Goal: Task Accomplishment & Management: Manage account settings

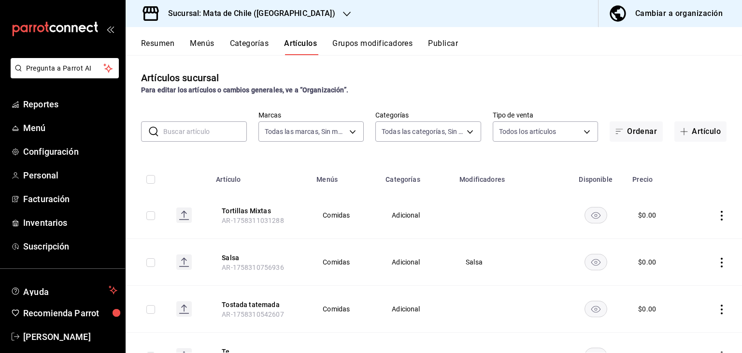
click at [247, 49] on button "Categorías" at bounding box center [249, 47] width 39 height 16
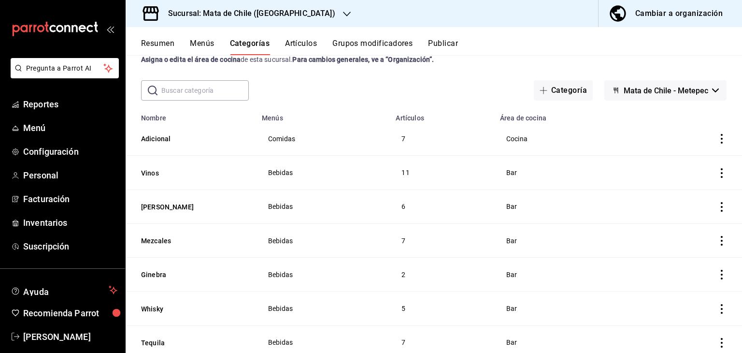
scroll to position [17, 0]
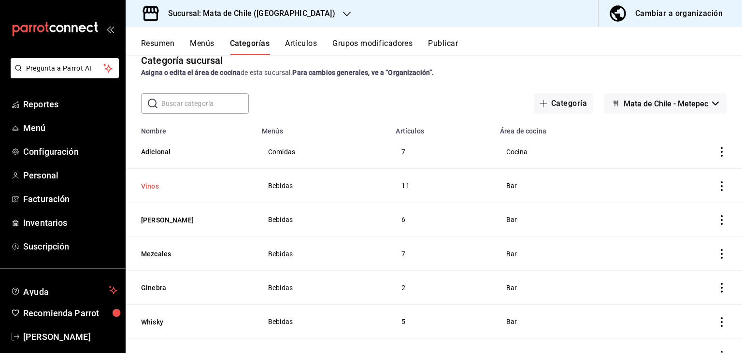
click at [148, 182] on button "Vinos" at bounding box center [189, 186] width 97 height 10
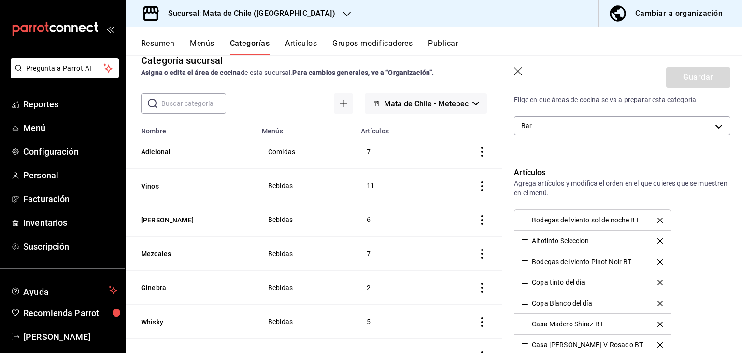
scroll to position [177, 0]
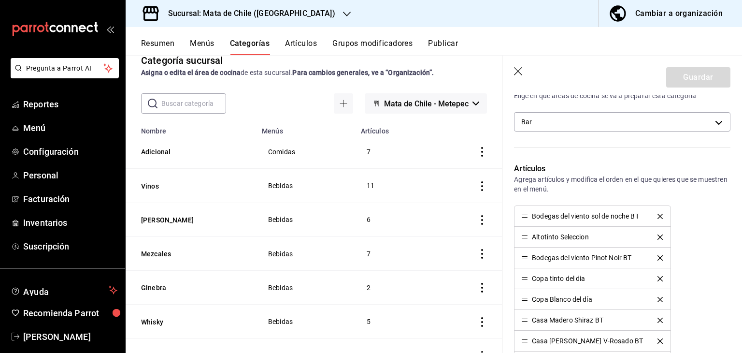
click at [291, 44] on button "Artículos" at bounding box center [301, 47] width 32 height 16
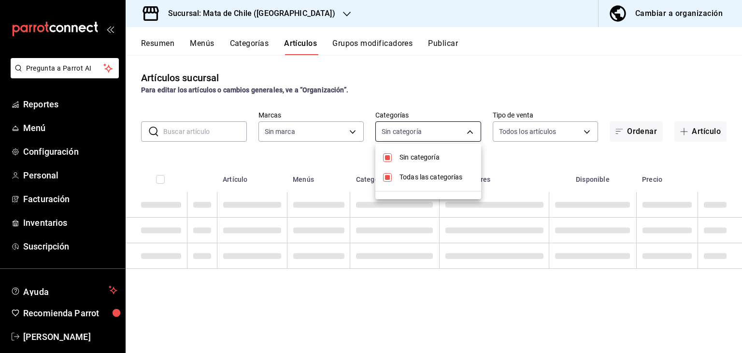
click at [417, 136] on body "Pregunta a Parrot AI Reportes Menú Configuración Personal Facturación Inventari…" at bounding box center [371, 176] width 742 height 353
type input "f4b11457-1122-4e93-a1fc-b810eb3748b2"
click at [415, 148] on li "Sin categoría" at bounding box center [428, 157] width 106 height 20
type input "cf65fc5d-9121-4a1d-bb15-005ec5fbc342,a1fec979-7794-49c6-bfe9-4bedd1fc643c,d733d…"
checkbox input "false"
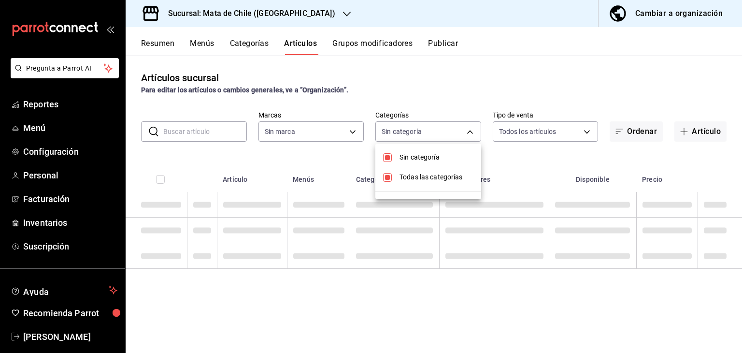
checkbox input "true"
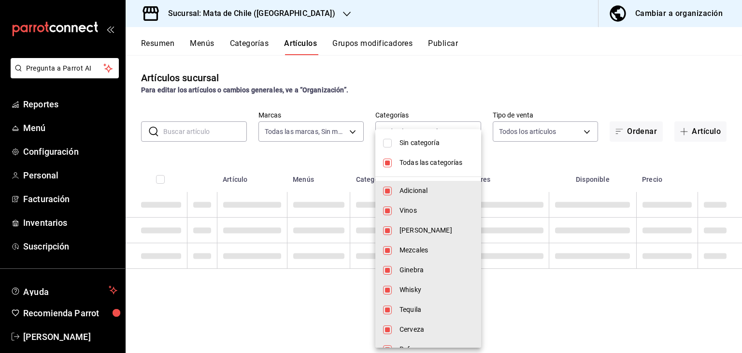
click at [413, 163] on span "Todas las categorías" at bounding box center [437, 162] width 74 height 10
checkbox input "false"
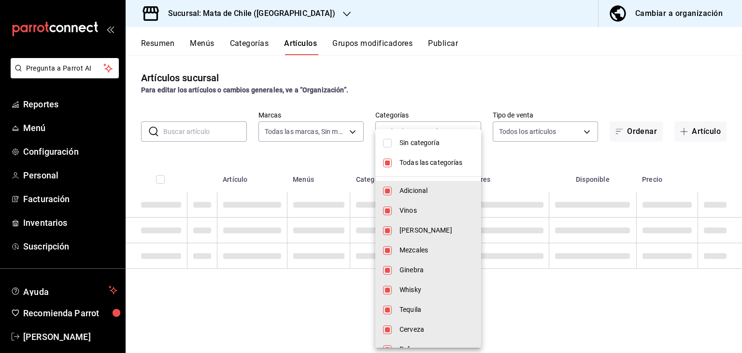
checkbox input "false"
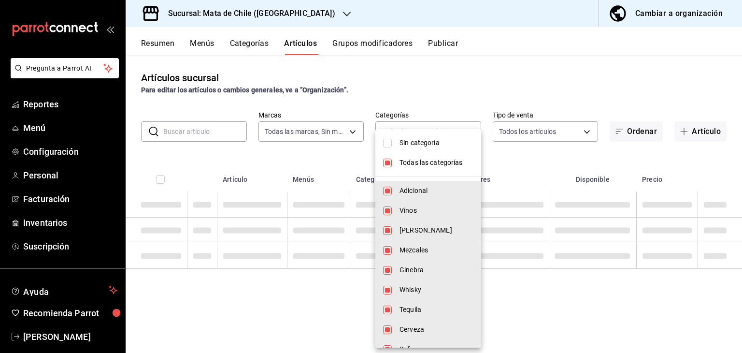
checkbox input "false"
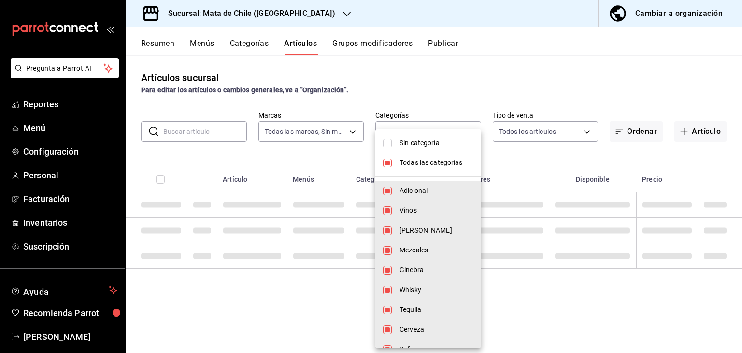
checkbox input "false"
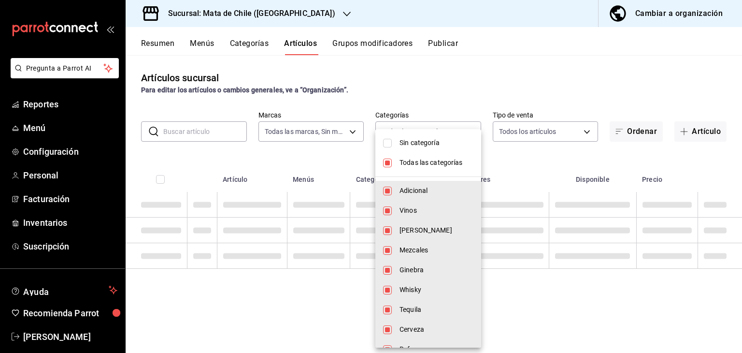
checkbox input "false"
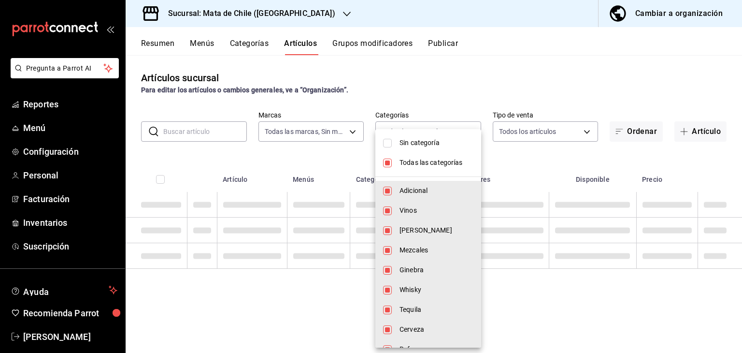
checkbox input "false"
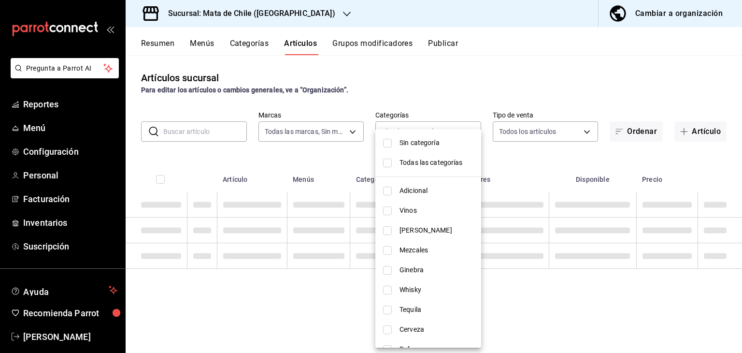
click at [435, 116] on div at bounding box center [371, 176] width 742 height 353
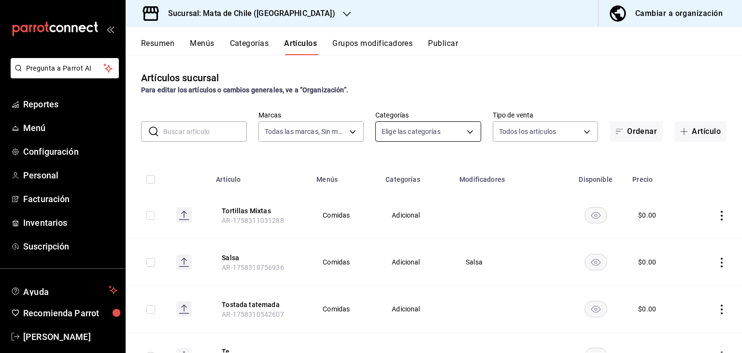
click at [430, 130] on body "Pregunta a Parrot AI Reportes Menú Configuración Personal Facturación Inventari…" at bounding box center [371, 176] width 742 height 353
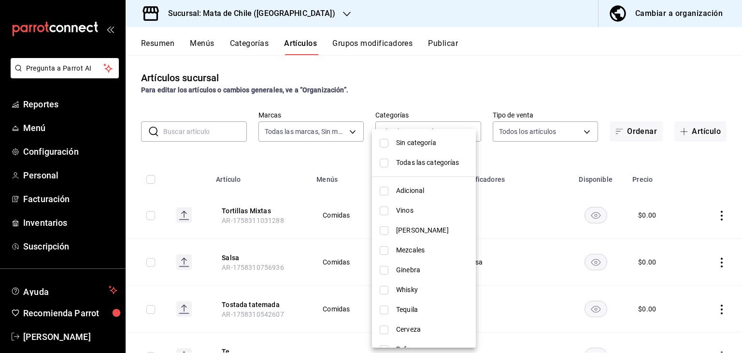
scroll to position [50, 0]
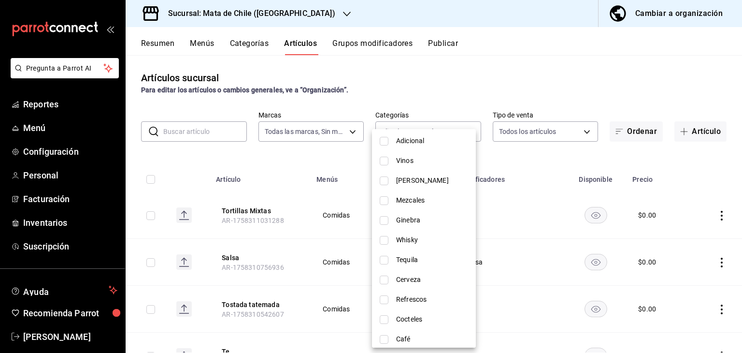
click at [396, 156] on span "Vinos" at bounding box center [432, 161] width 72 height 10
type input "a1fec979-7794-49c6-bfe9-4bedd1fc643c"
checkbox input "true"
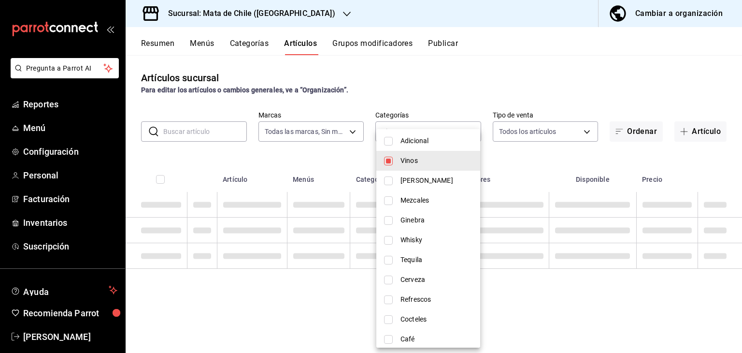
click at [467, 76] on div at bounding box center [371, 176] width 742 height 353
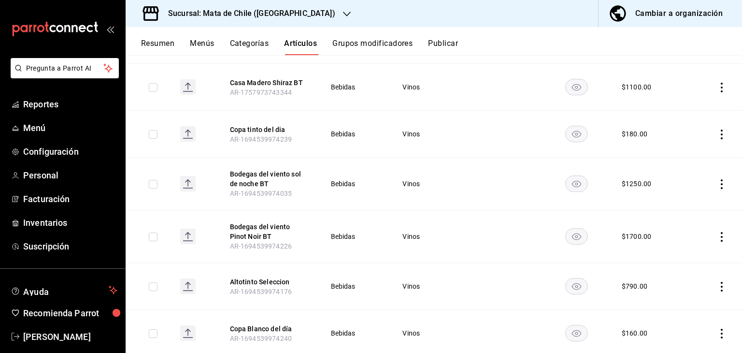
scroll to position [379, 0]
click at [260, 281] on button "Altotinto Seleccion" at bounding box center [268, 283] width 77 height 10
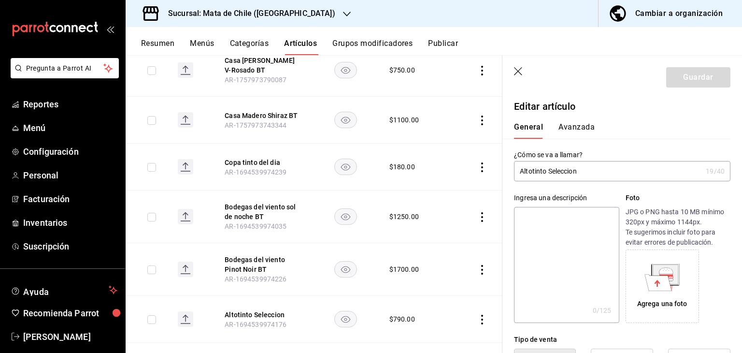
click at [572, 124] on button "Avanzada" at bounding box center [576, 130] width 36 height 16
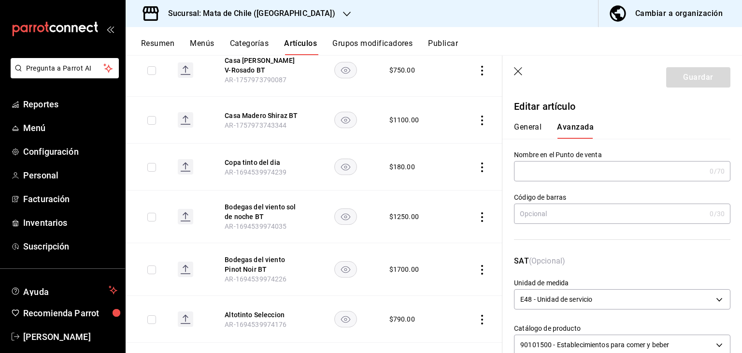
click at [530, 129] on button "General" at bounding box center [528, 130] width 28 height 16
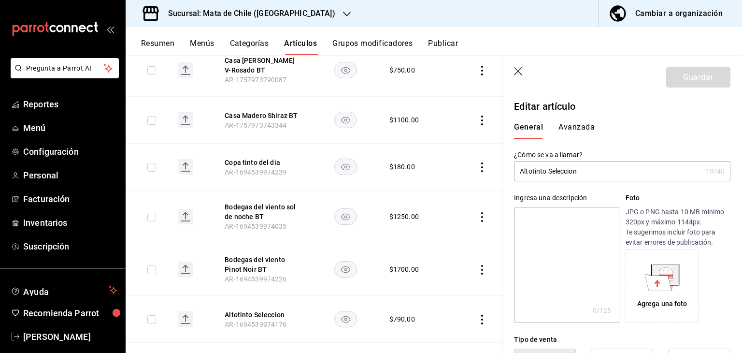
click at [521, 71] on icon "button" at bounding box center [519, 72] width 10 height 10
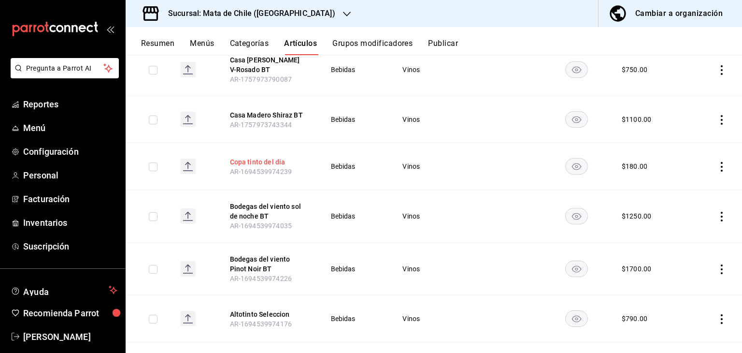
scroll to position [406, 0]
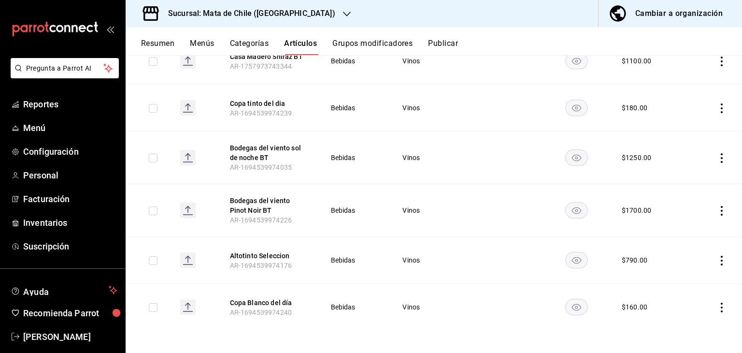
click at [565, 258] on rect "availability-product" at bounding box center [576, 260] width 22 height 16
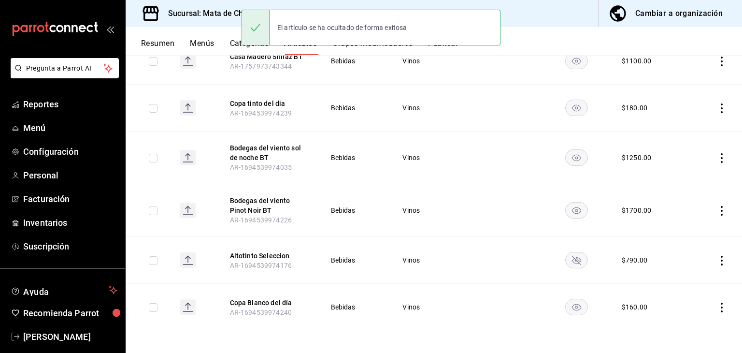
click at [573, 260] on rect "availability-product" at bounding box center [576, 260] width 22 height 16
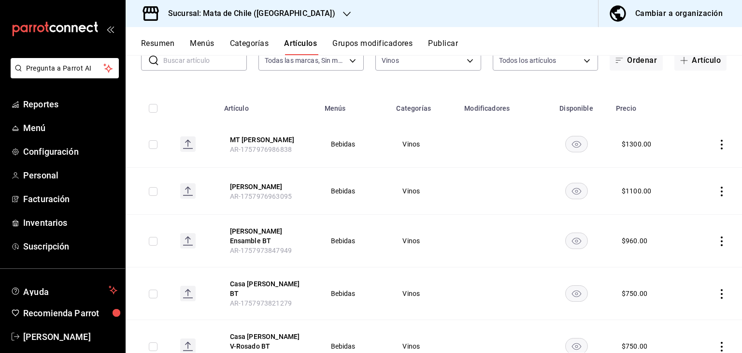
scroll to position [0, 0]
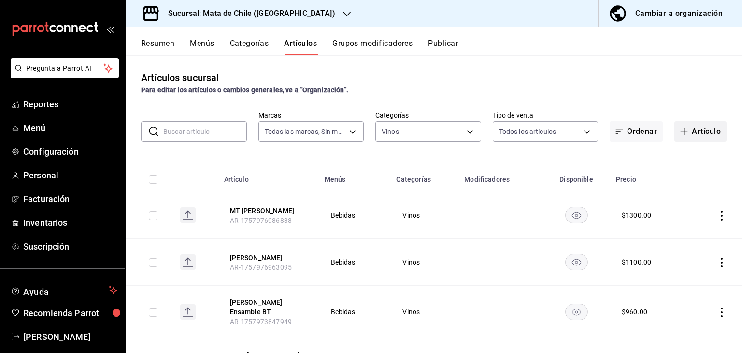
click at [685, 130] on button "Artículo" at bounding box center [700, 131] width 52 height 20
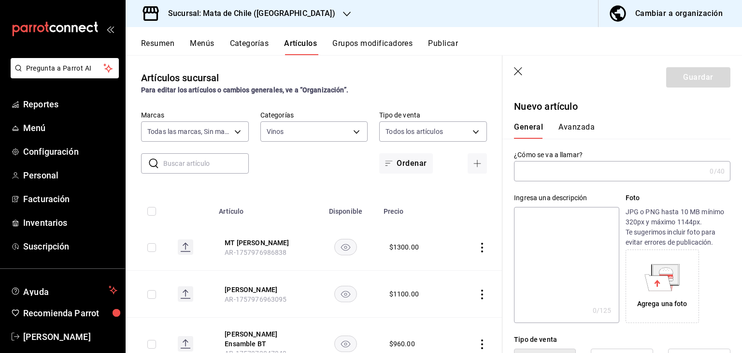
type input "l"
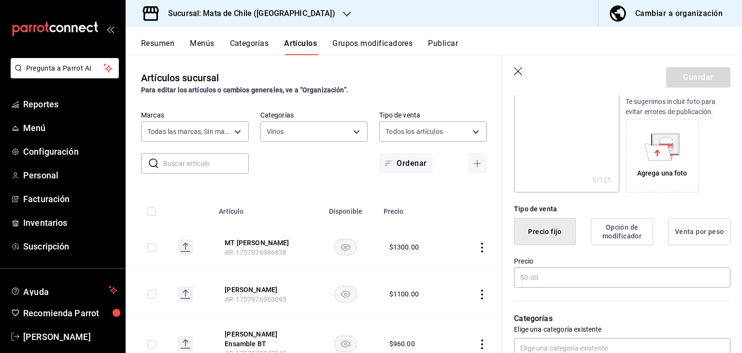
scroll to position [181, 0]
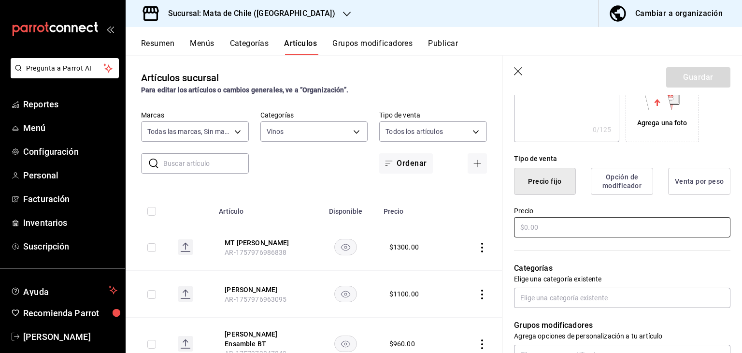
type input "Altotinto Seleccion BT"
click at [555, 223] on input "text" at bounding box center [622, 227] width 216 height 20
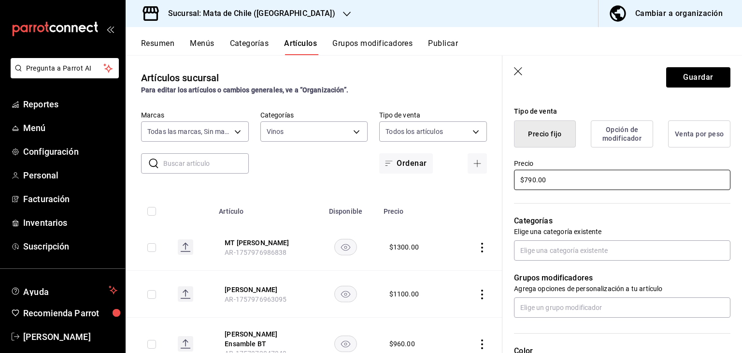
scroll to position [228, 0]
type input "$790.00"
click at [535, 245] on input "text" at bounding box center [622, 250] width 216 height 20
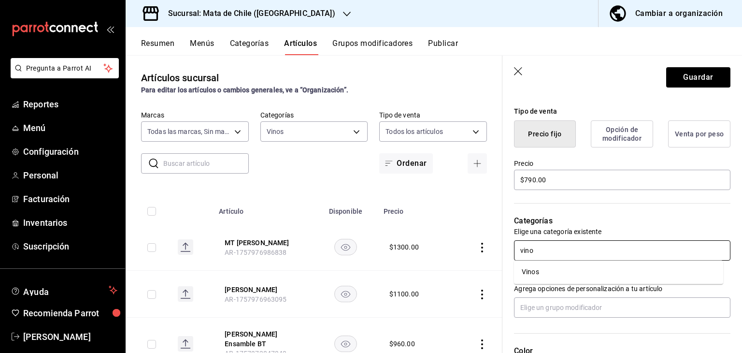
type input "vinos"
click at [539, 265] on li "Vinos" at bounding box center [618, 272] width 209 height 16
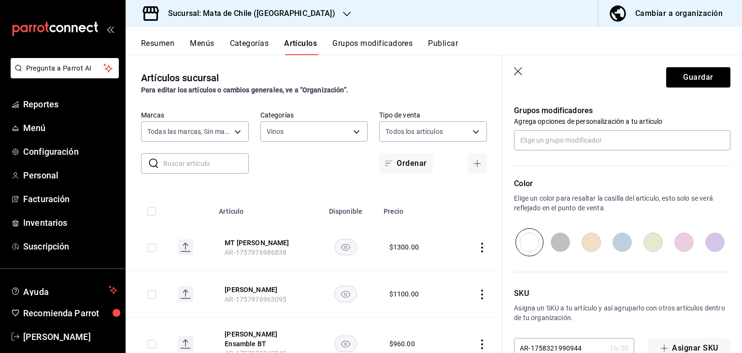
scroll to position [451, 0]
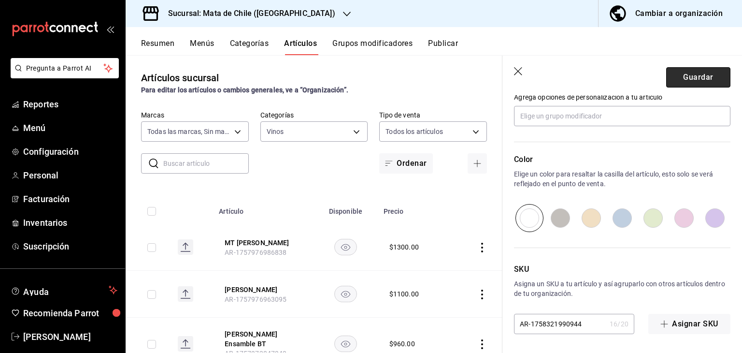
click at [680, 71] on button "Guardar" at bounding box center [698, 77] width 64 height 20
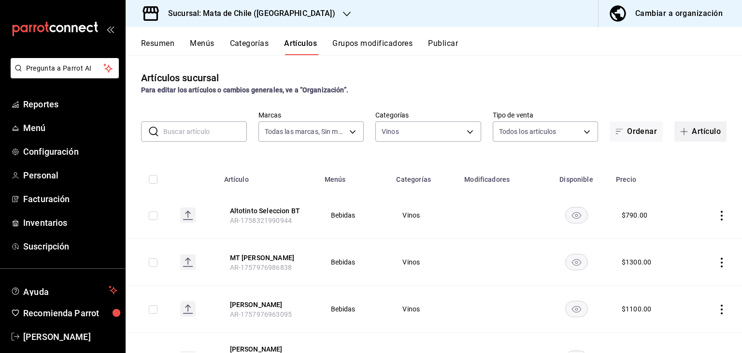
click at [683, 132] on span "button" at bounding box center [686, 132] width 12 height 8
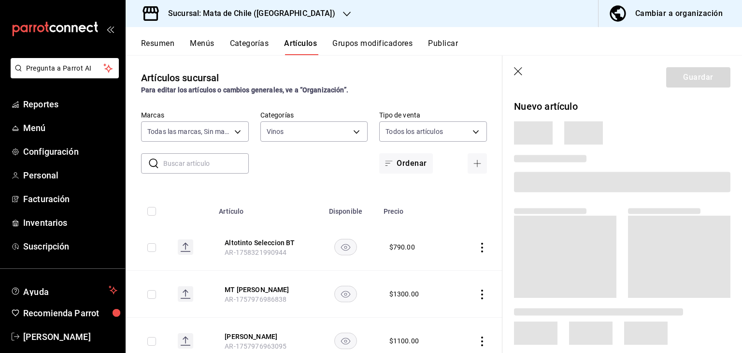
click at [523, 72] on icon "button" at bounding box center [519, 72] width 10 height 10
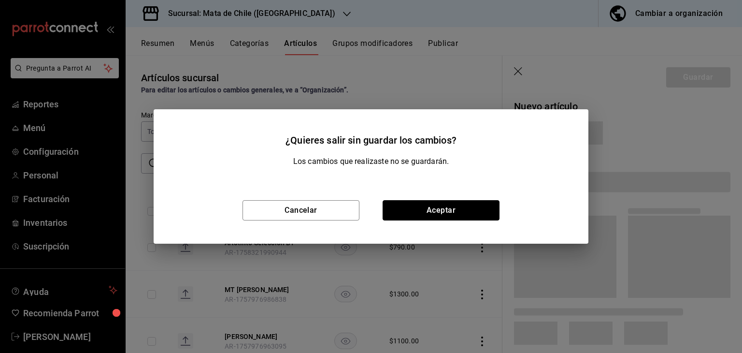
click at [429, 203] on button "Aceptar" at bounding box center [441, 210] width 117 height 20
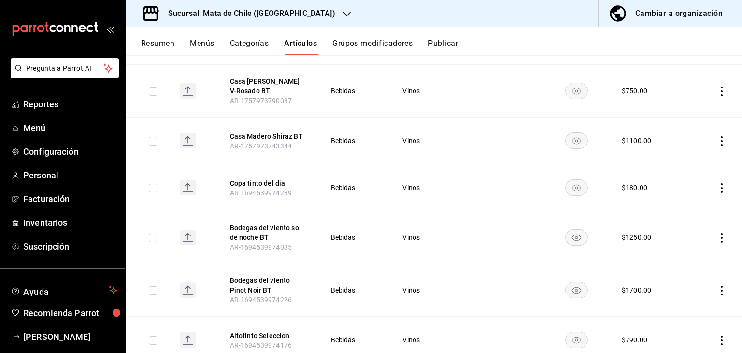
scroll to position [376, 0]
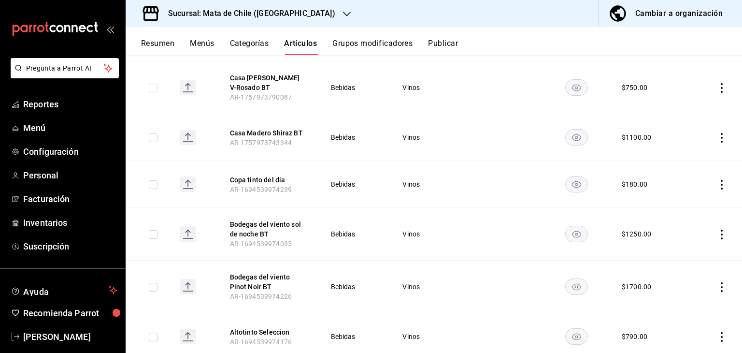
click at [627, 232] on div "$ 1250.00" at bounding box center [636, 234] width 29 height 10
click at [717, 235] on icon "actions" at bounding box center [722, 234] width 10 height 10
click at [660, 302] on li "Eliminar" at bounding box center [677, 296] width 58 height 20
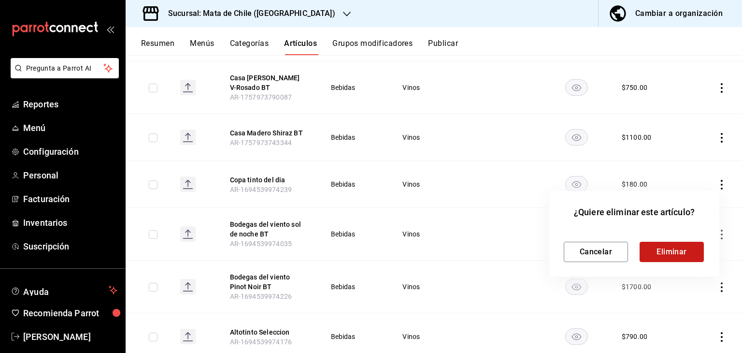
click at [664, 251] on button "Eliminar" at bounding box center [672, 252] width 64 height 20
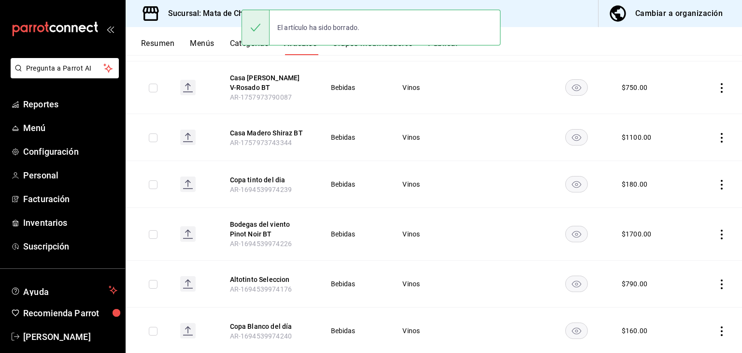
scroll to position [0, 0]
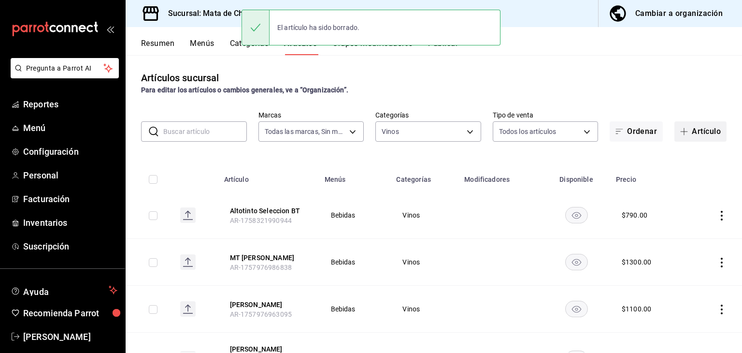
click at [701, 123] on button "Artículo" at bounding box center [700, 131] width 52 height 20
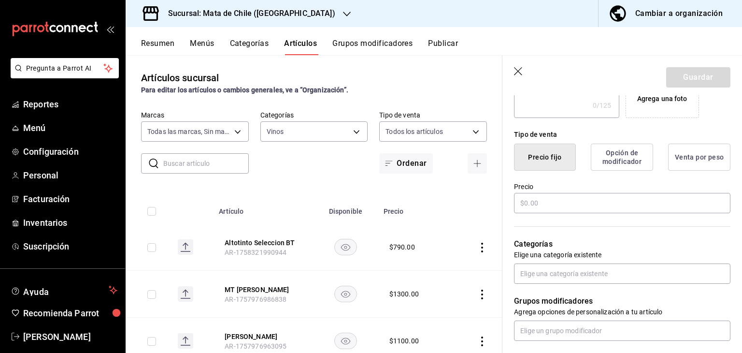
scroll to position [207, 0]
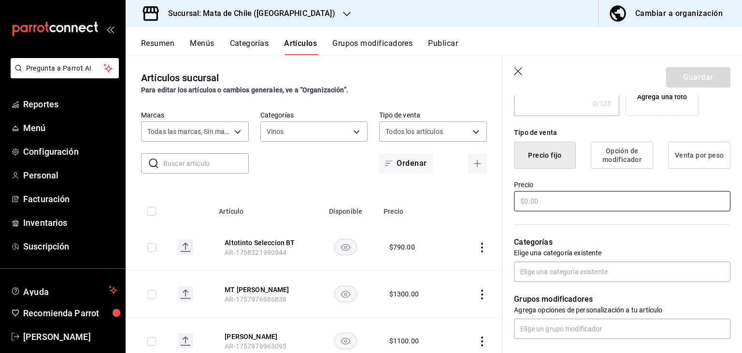
type input "Bodegas del Viento sol de Noche BT"
click at [568, 199] on input "text" at bounding box center [622, 201] width 216 height 20
type input "$1250.00"
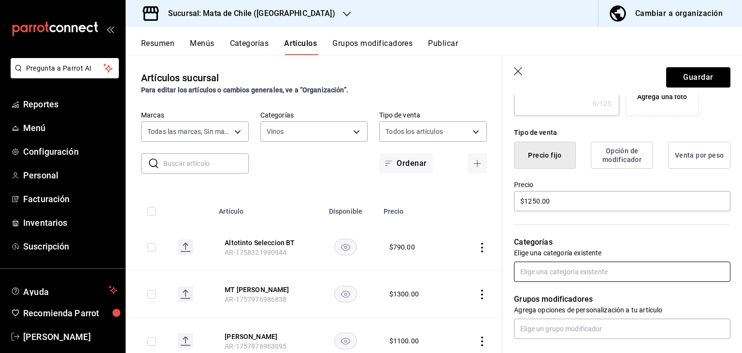
click at [558, 267] on input "text" at bounding box center [622, 271] width 216 height 20
type input "vinos"
click at [557, 287] on li "Vinos" at bounding box center [618, 294] width 209 height 16
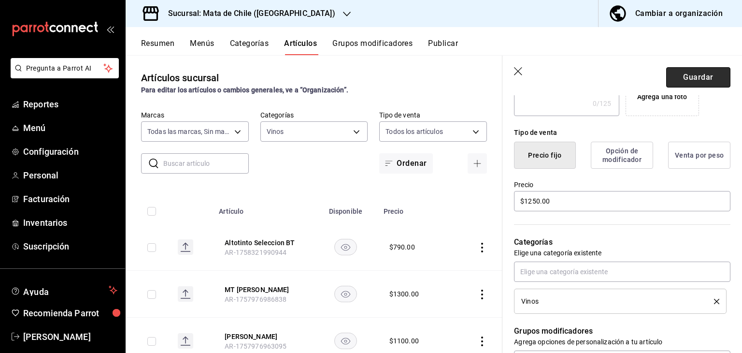
click at [680, 81] on button "Guardar" at bounding box center [698, 77] width 64 height 20
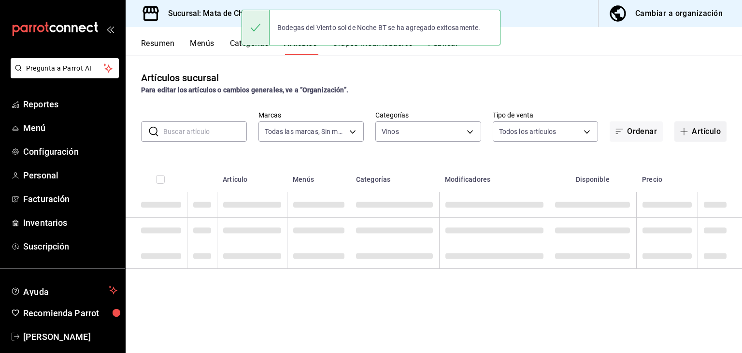
click at [707, 123] on button "Artículo" at bounding box center [700, 131] width 52 height 20
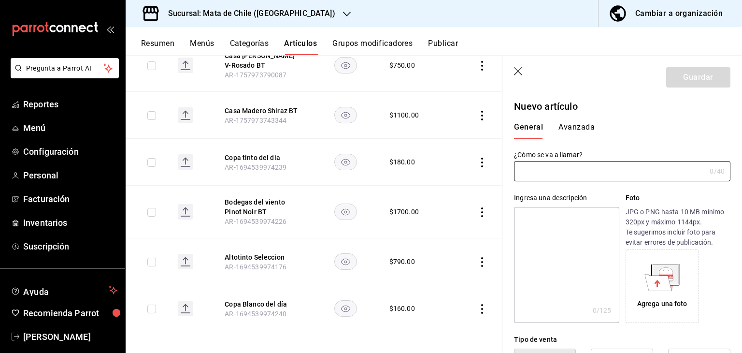
scroll to position [485, 0]
click at [477, 208] on icon "actions" at bounding box center [482, 211] width 10 height 10
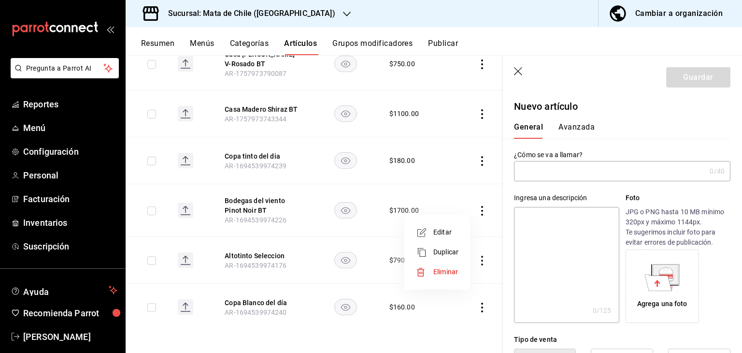
click at [429, 276] on div at bounding box center [424, 272] width 17 height 10
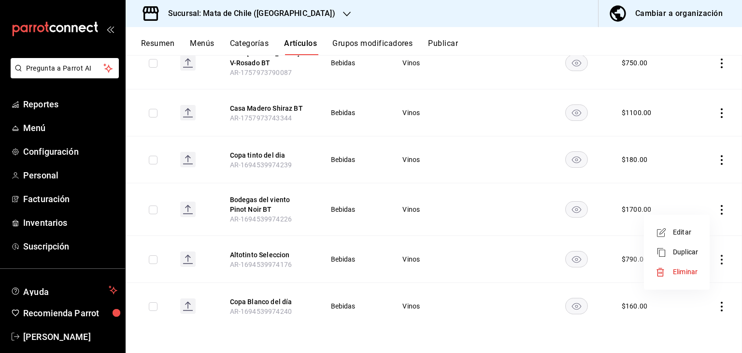
scroll to position [453, 0]
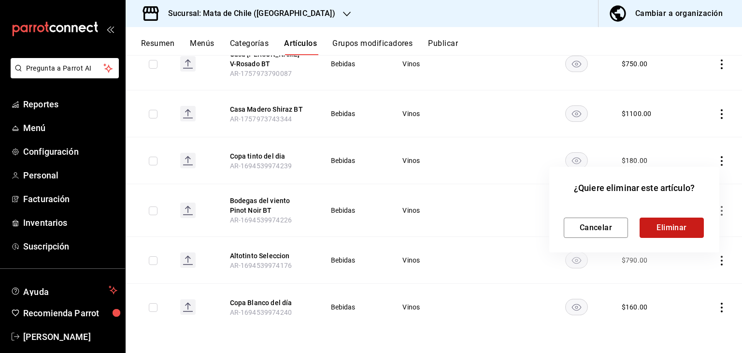
click at [676, 225] on button "Eliminar" at bounding box center [672, 227] width 64 height 20
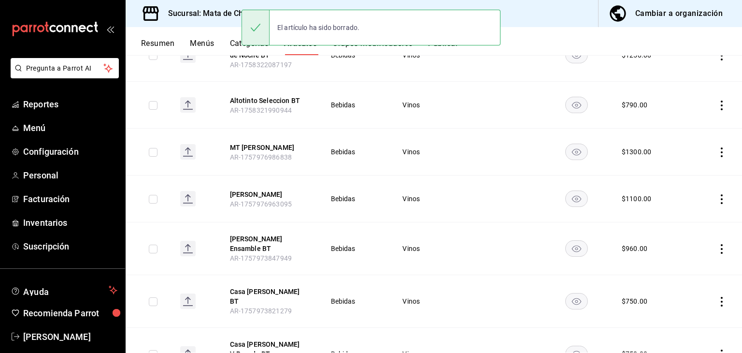
scroll to position [0, 0]
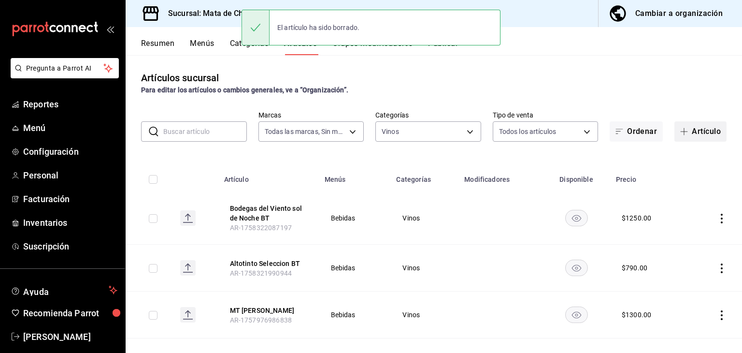
click at [704, 128] on button "Artículo" at bounding box center [700, 131] width 52 height 20
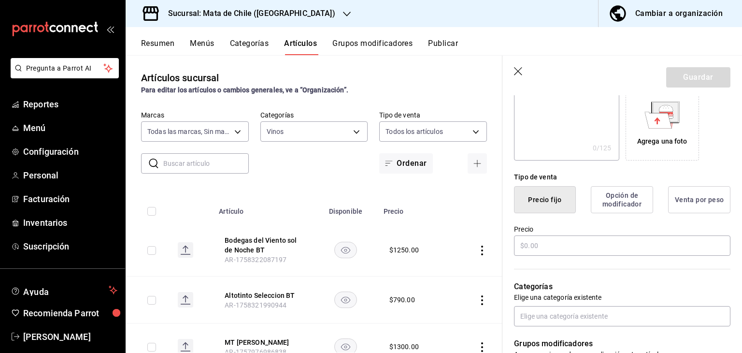
scroll to position [166, 0]
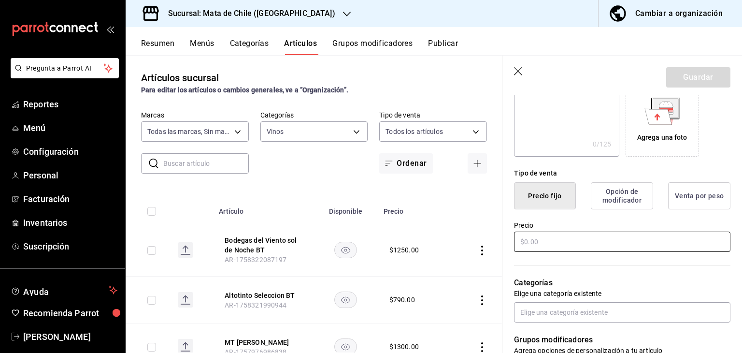
type input "Bodegas del viento Pinot Noir BT"
click at [593, 241] on input "text" at bounding box center [622, 241] width 216 height 20
type input "$1700.00"
click at [677, 85] on button "Guardar" at bounding box center [698, 77] width 64 height 20
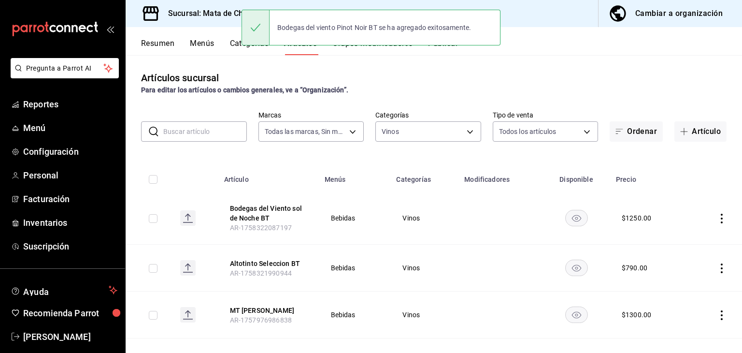
click at [446, 52] on button "Publicar" at bounding box center [443, 47] width 30 height 16
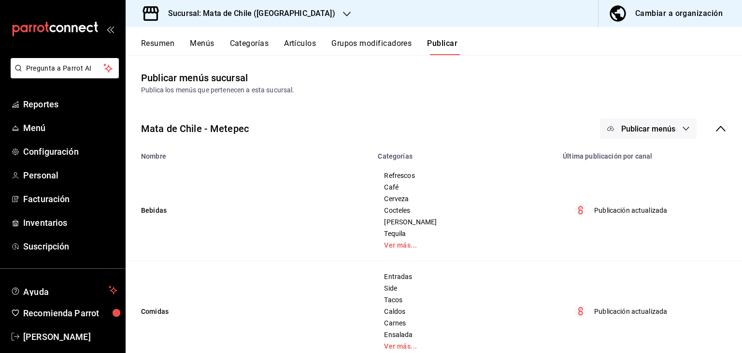
click at [632, 128] on span "Publicar menús" at bounding box center [648, 128] width 54 height 9
click at [630, 168] on li "Punto de venta" at bounding box center [641, 159] width 89 height 27
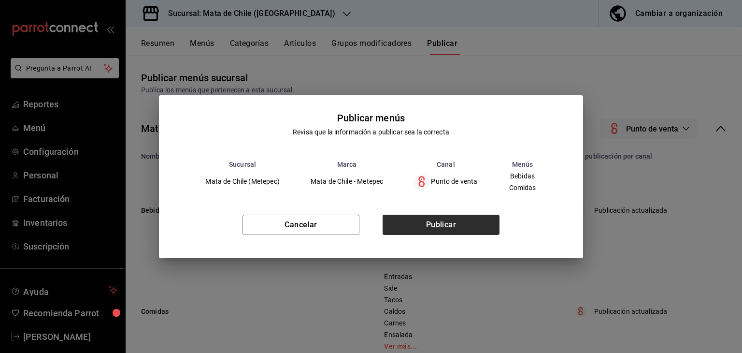
click at [434, 234] on div "Cancelar Publicar" at bounding box center [371, 228] width 424 height 59
click at [427, 223] on button "Publicar" at bounding box center [441, 224] width 117 height 20
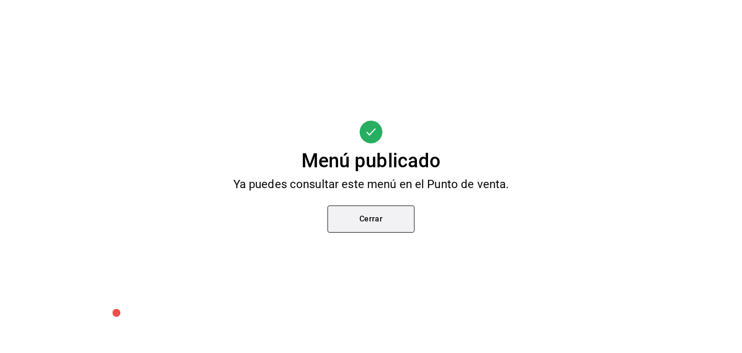
click at [395, 213] on button "Cerrar" at bounding box center [371, 218] width 87 height 27
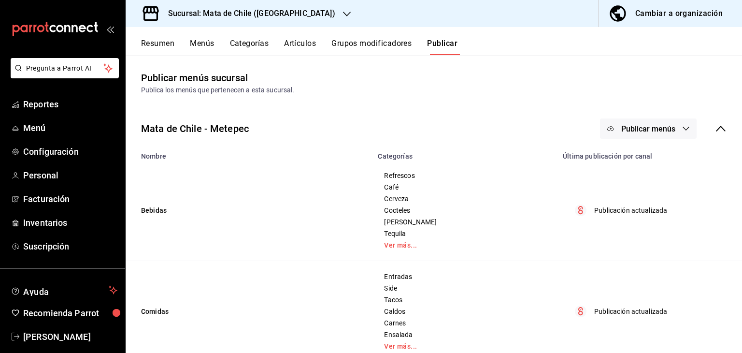
click at [301, 43] on button "Artículos" at bounding box center [300, 47] width 32 height 16
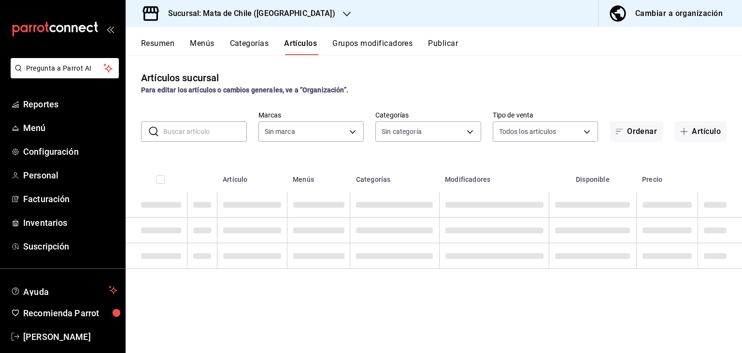
click at [208, 127] on input "text" at bounding box center [205, 131] width 84 height 19
type input "altotint"
type input "f4b11457-1122-4e93-a1fc-b810eb3748b2"
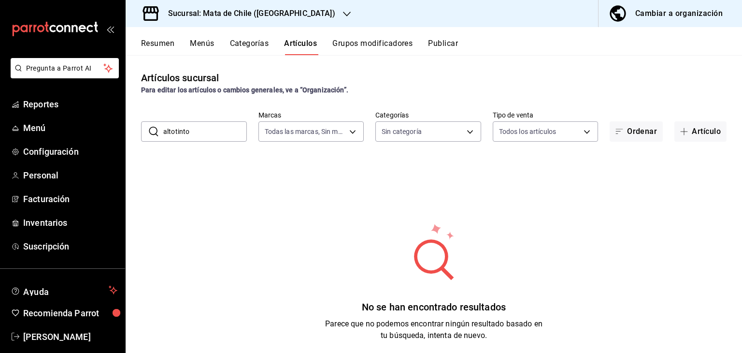
type input "altotinto"
click at [174, 130] on input "altotinto" at bounding box center [205, 131] width 84 height 19
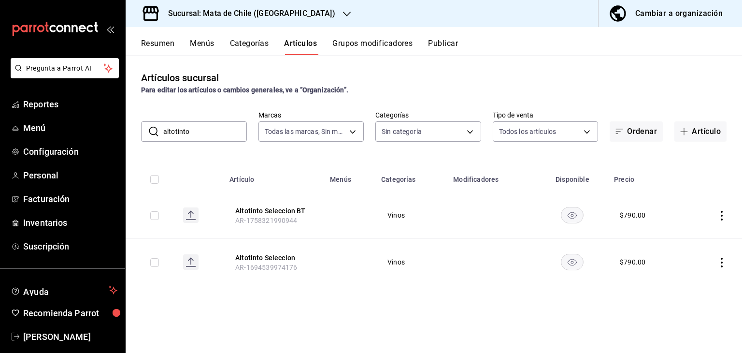
click at [203, 132] on input "altotinto" at bounding box center [205, 131] width 84 height 19
click at [723, 260] on icon "actions" at bounding box center [722, 262] width 10 height 10
click at [676, 326] on div at bounding box center [671, 325] width 17 height 10
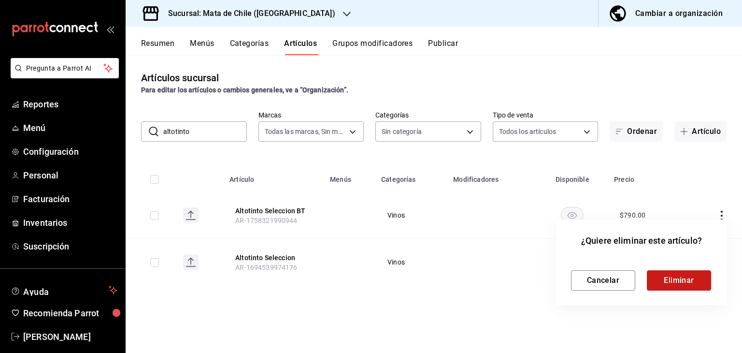
click at [675, 273] on button "Eliminar" at bounding box center [679, 280] width 64 height 20
